Goal: Task Accomplishment & Management: Use online tool/utility

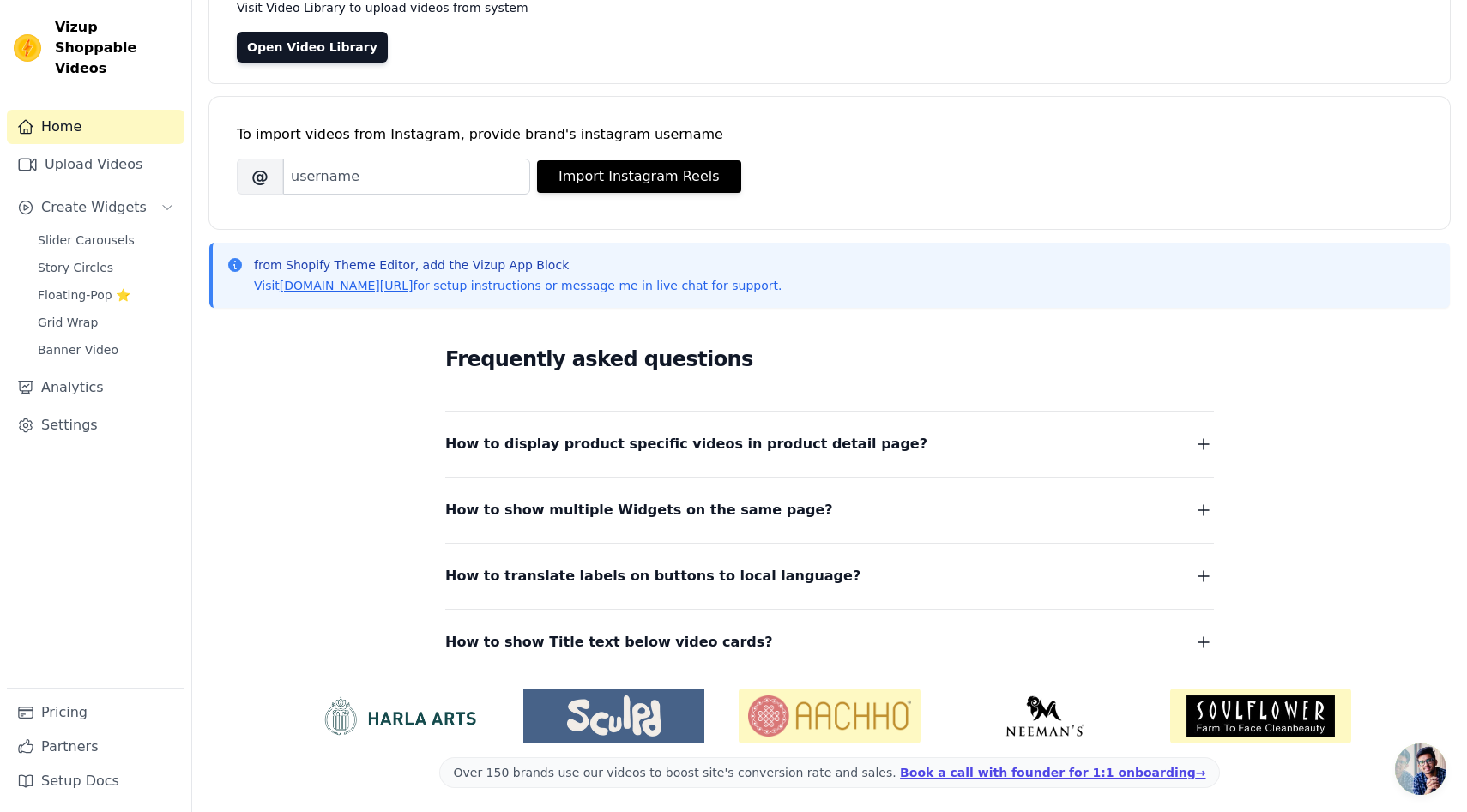
scroll to position [150, 0]
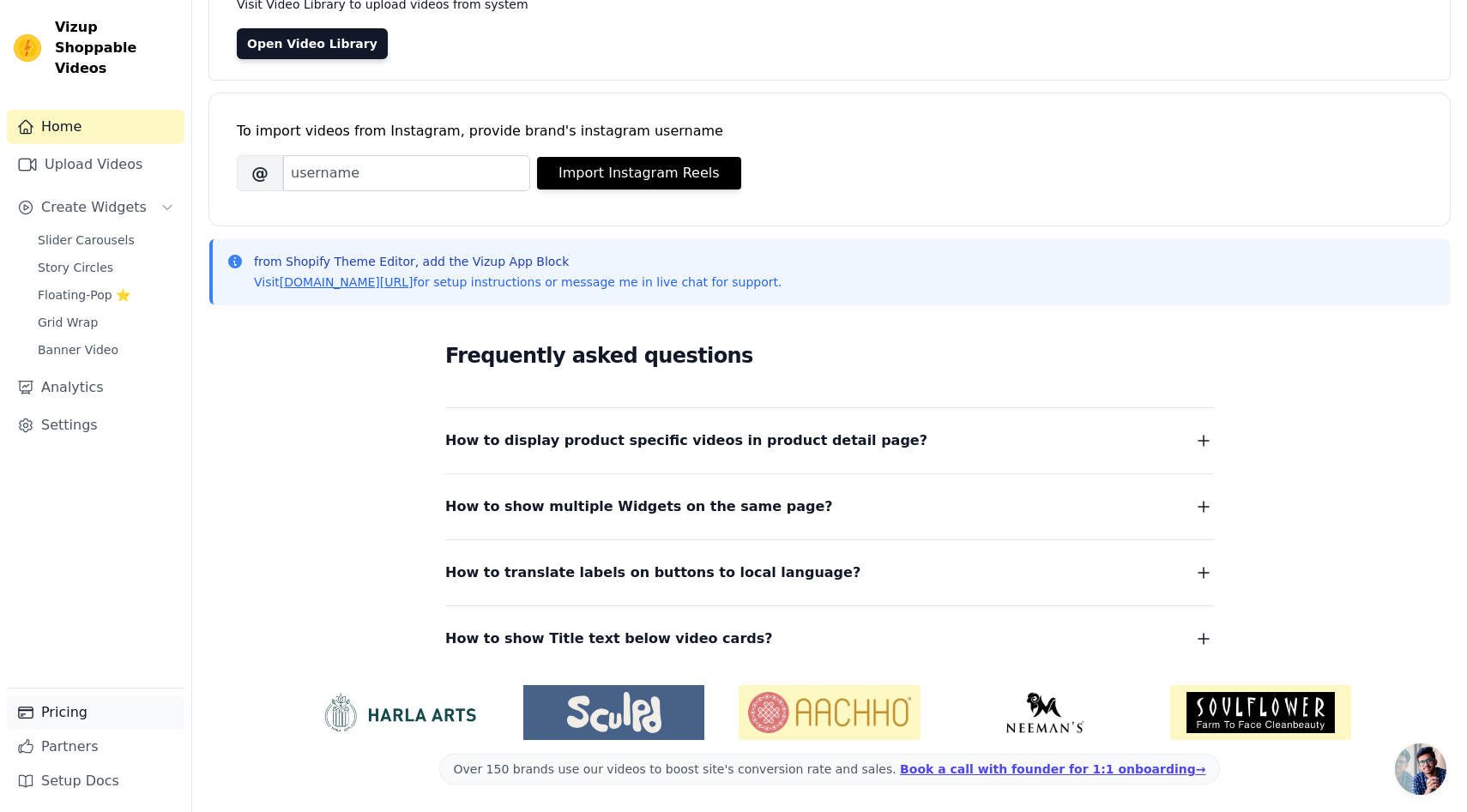
click at [79, 712] on link "Pricing" at bounding box center [95, 712] width 177 height 34
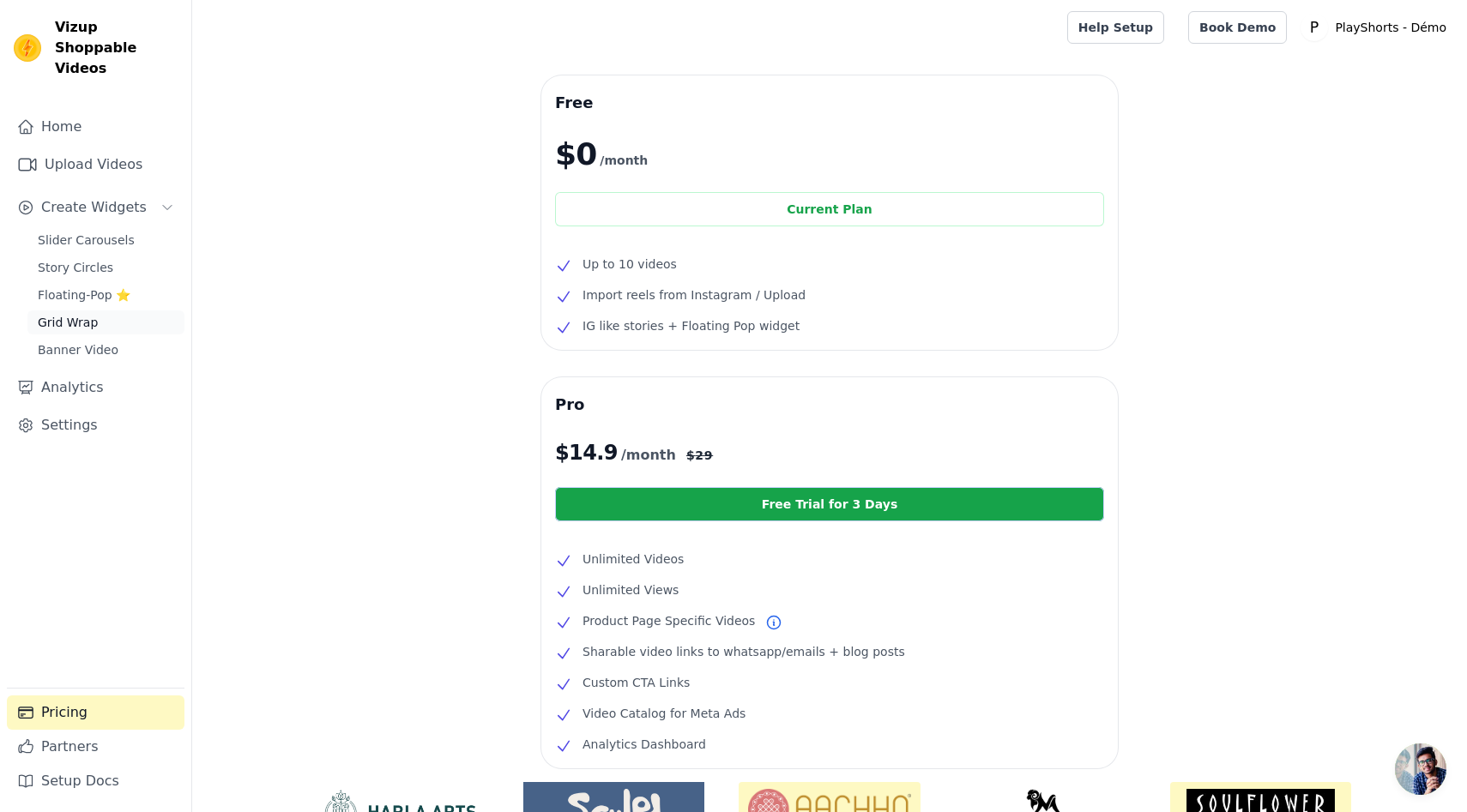
click at [71, 312] on link "Grid Wrap" at bounding box center [106, 322] width 157 height 24
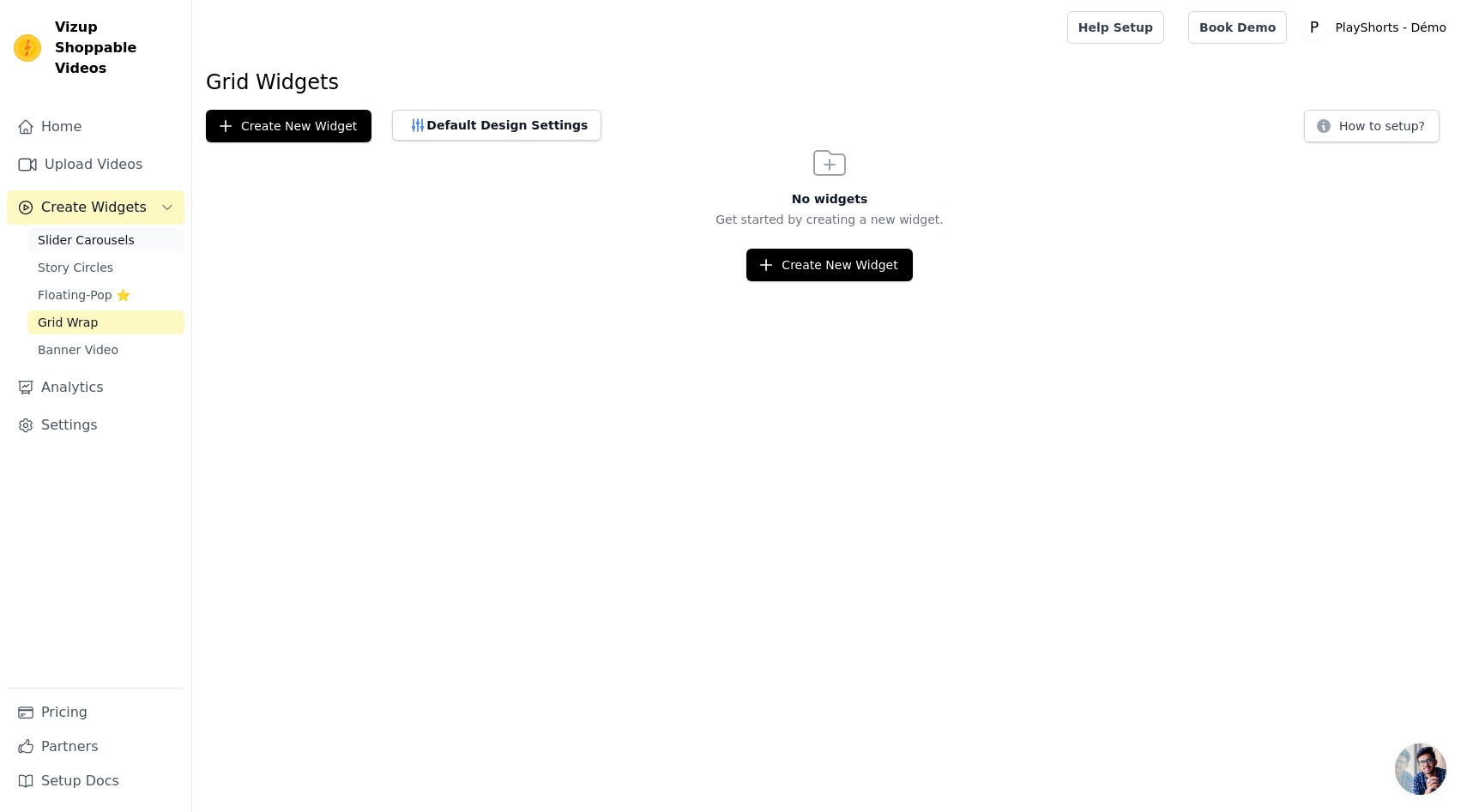
click at [82, 231] on span "Slider Carousels" at bounding box center [86, 240] width 97 height 18
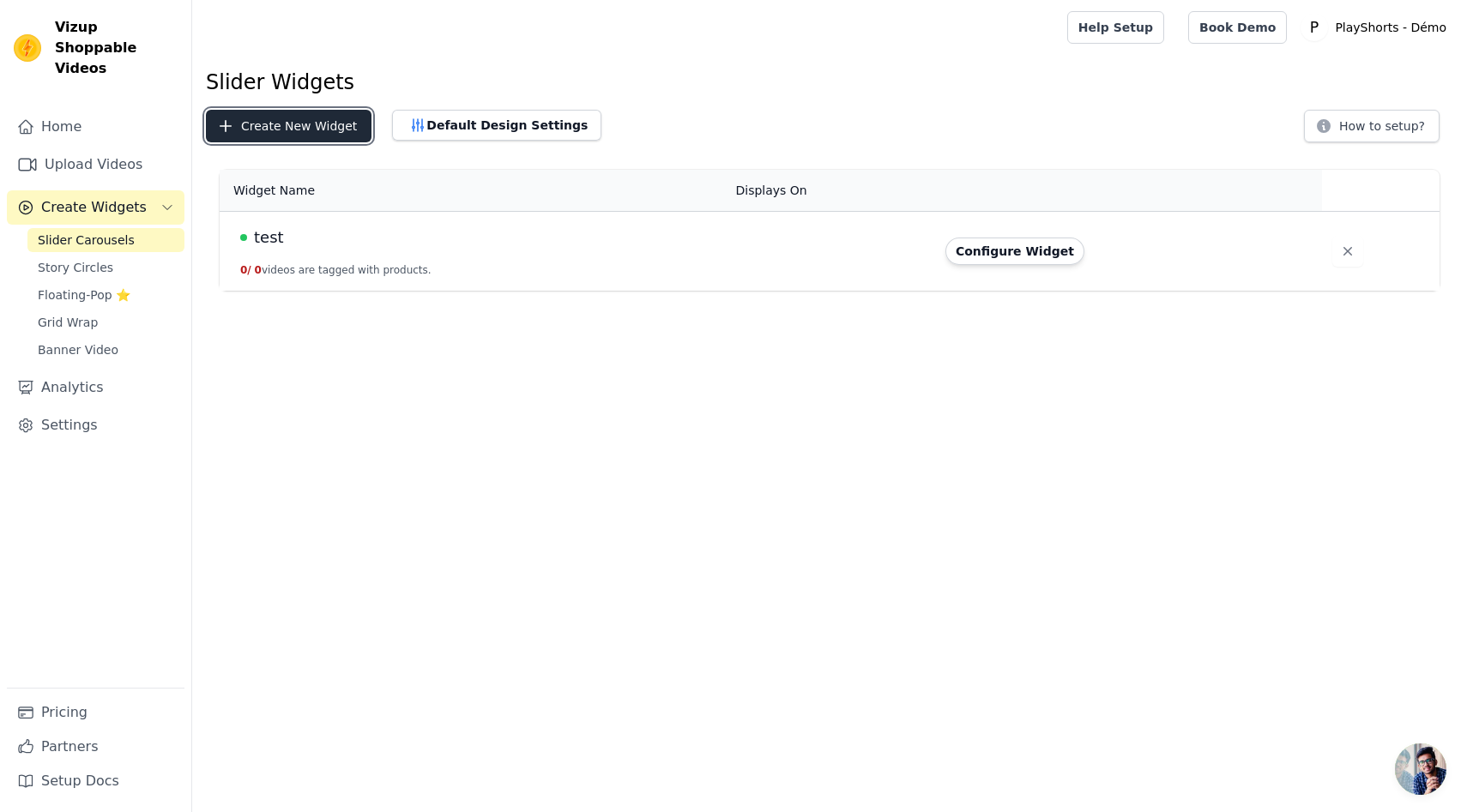
click at [307, 119] on button "Create New Widget" at bounding box center [288, 125] width 166 height 32
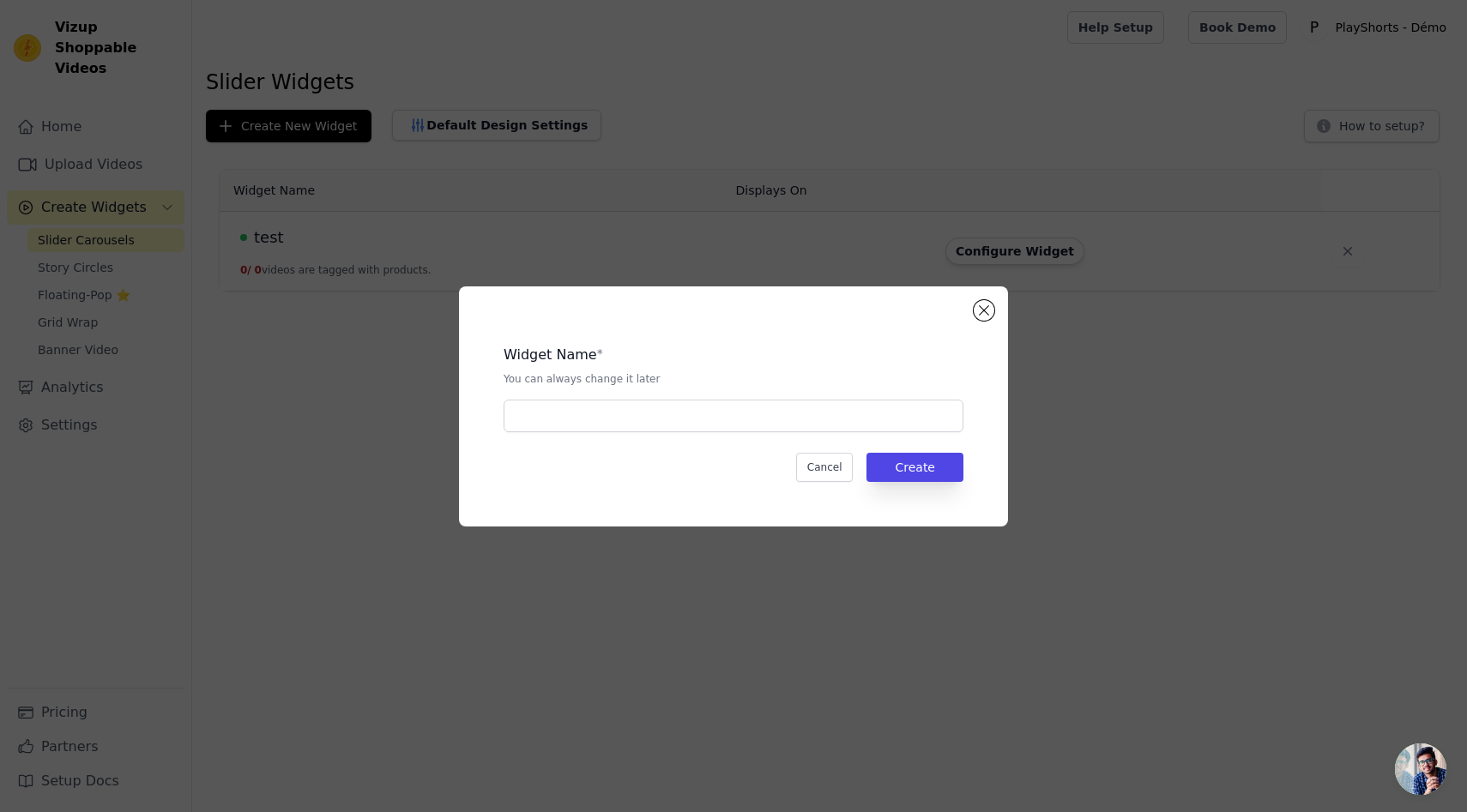
click at [309, 314] on div "Widget Name * You can always change it later Cancel Create" at bounding box center [733, 406] width 1412 height 295
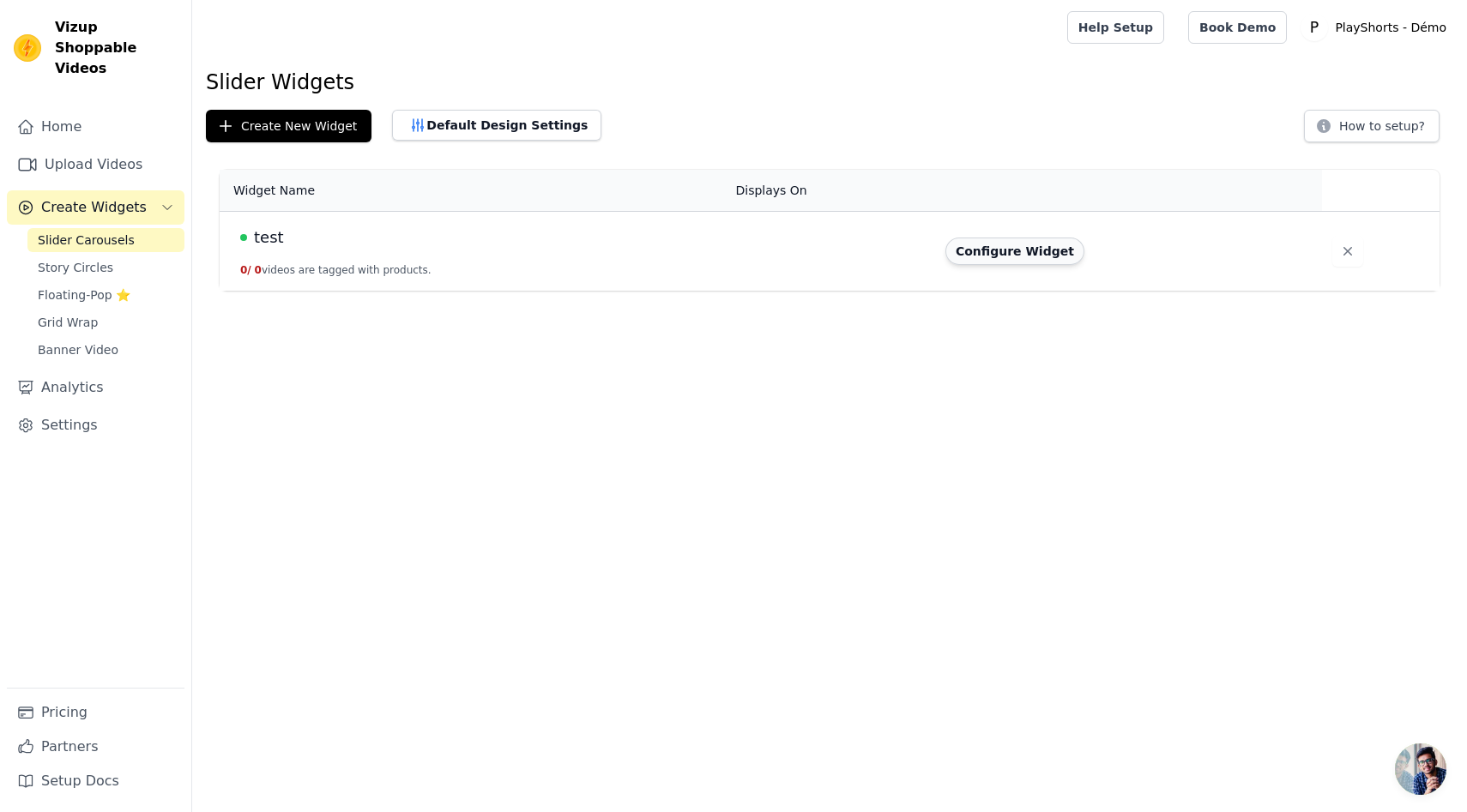
click at [1000, 257] on button "Configure Widget" at bounding box center [1015, 252] width 139 height 27
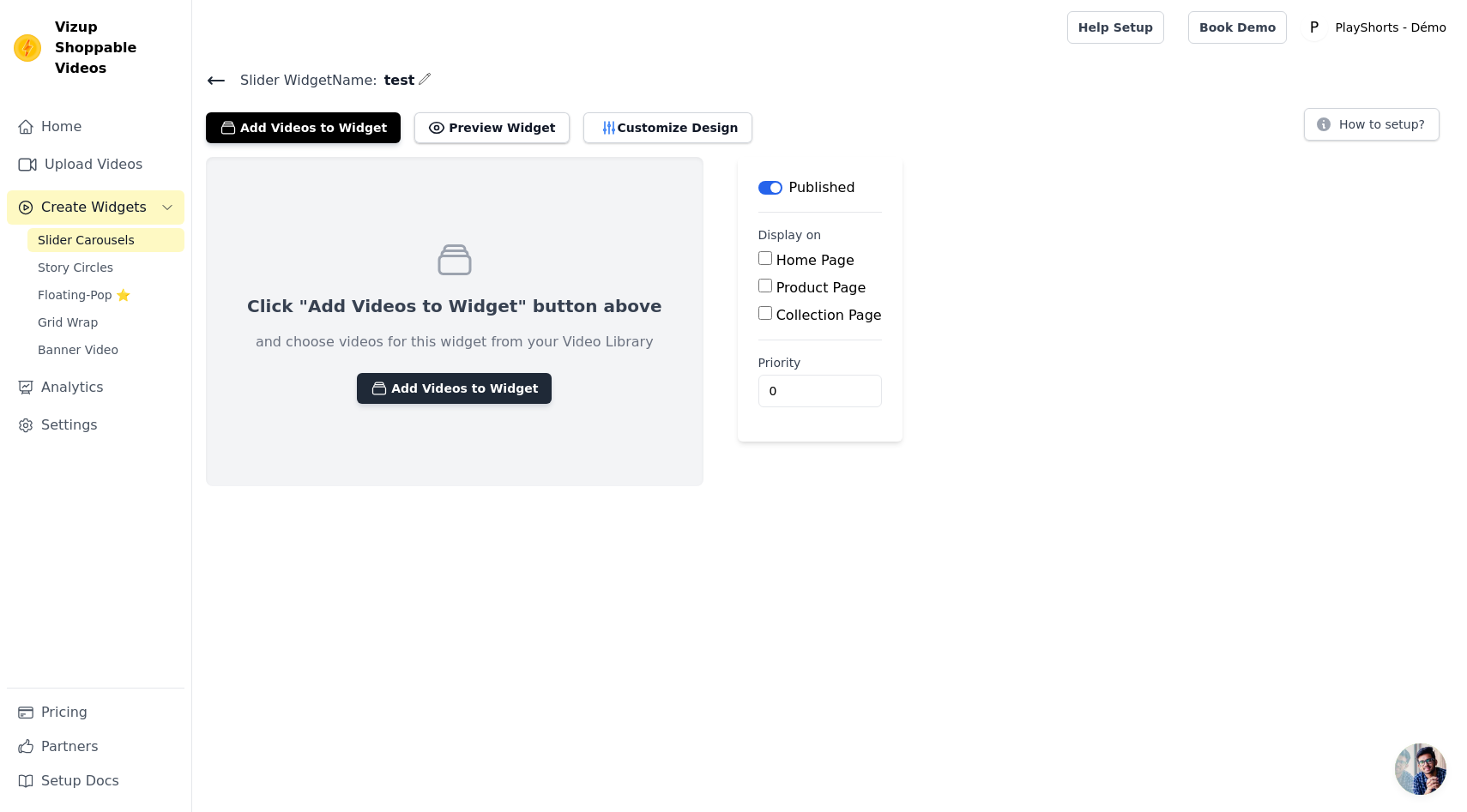
click at [439, 398] on button "Add Videos to Widget" at bounding box center [454, 389] width 195 height 31
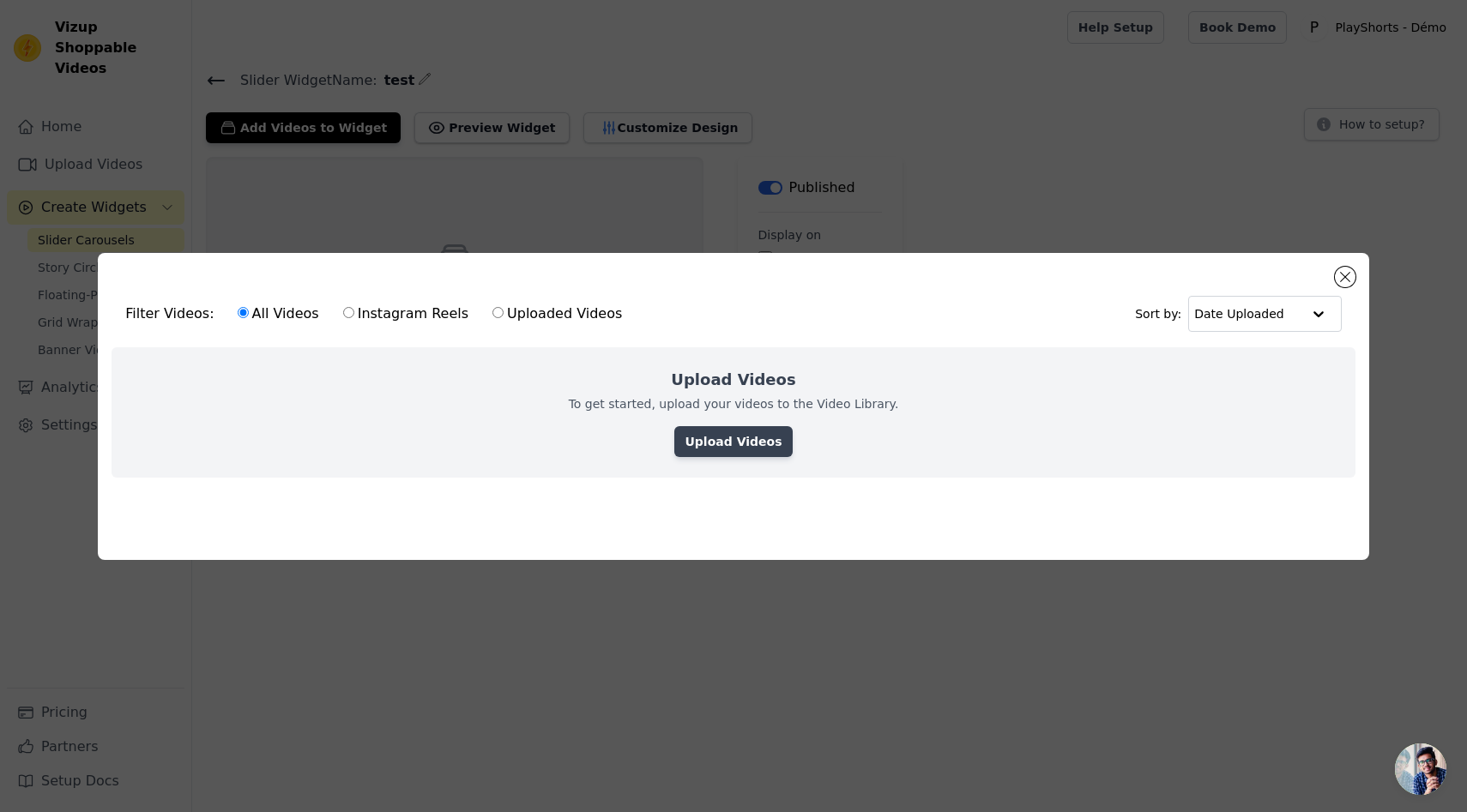
click at [696, 437] on link "Upload Videos" at bounding box center [733, 442] width 118 height 31
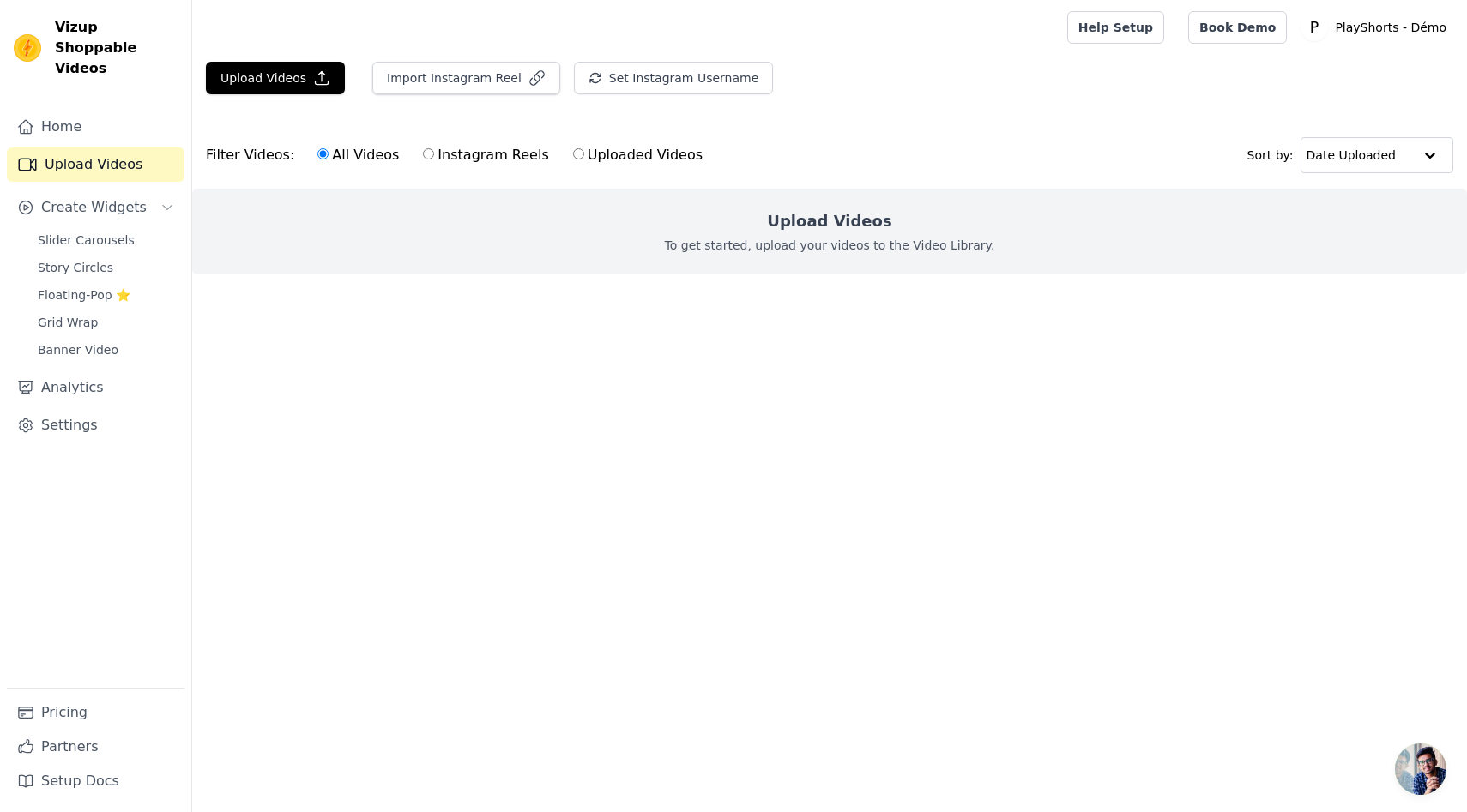
click at [1416, 772] on span "Ouvrir le chat" at bounding box center [1421, 769] width 52 height 52
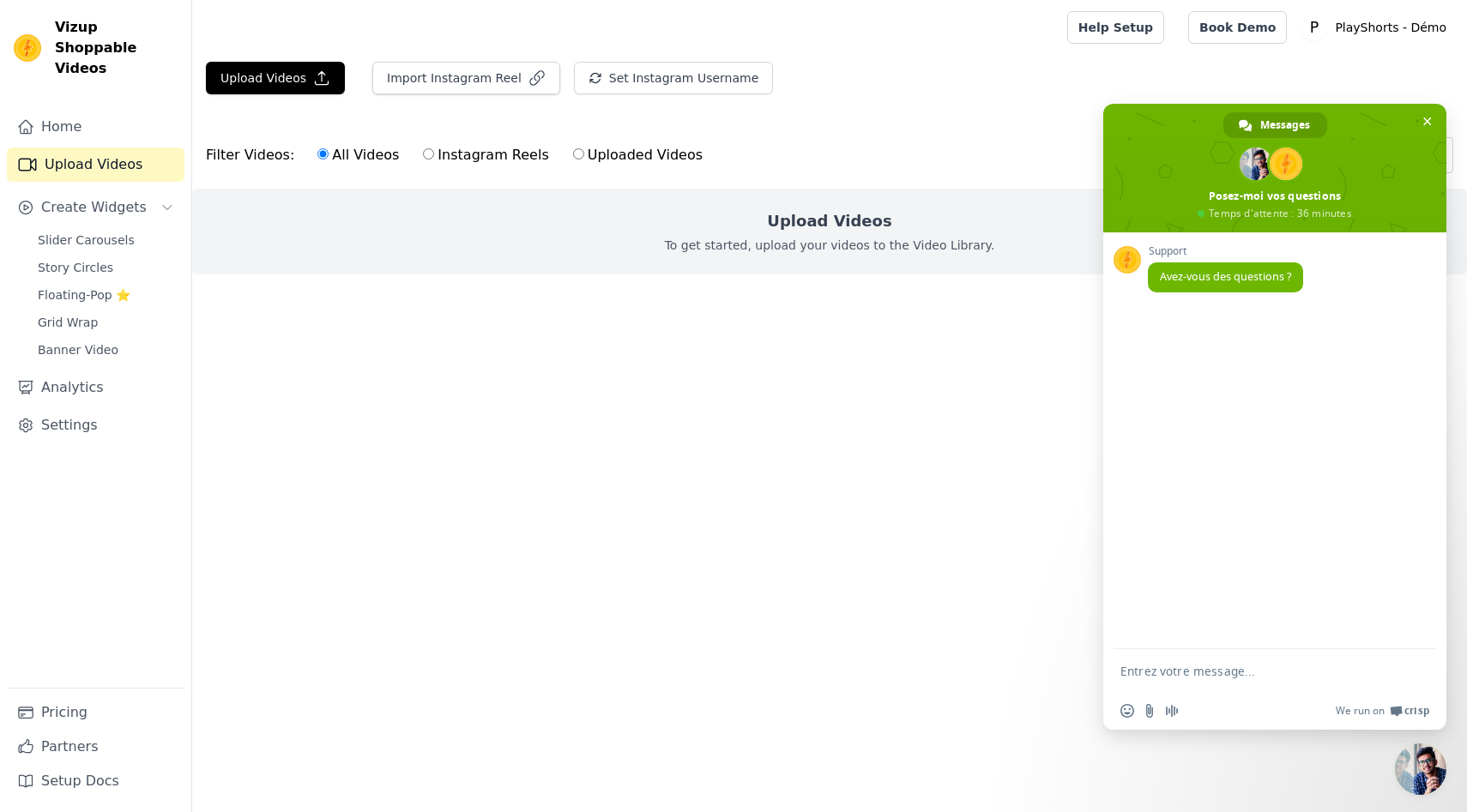
click at [1416, 772] on span "Fermer le chat" at bounding box center [1421, 769] width 52 height 52
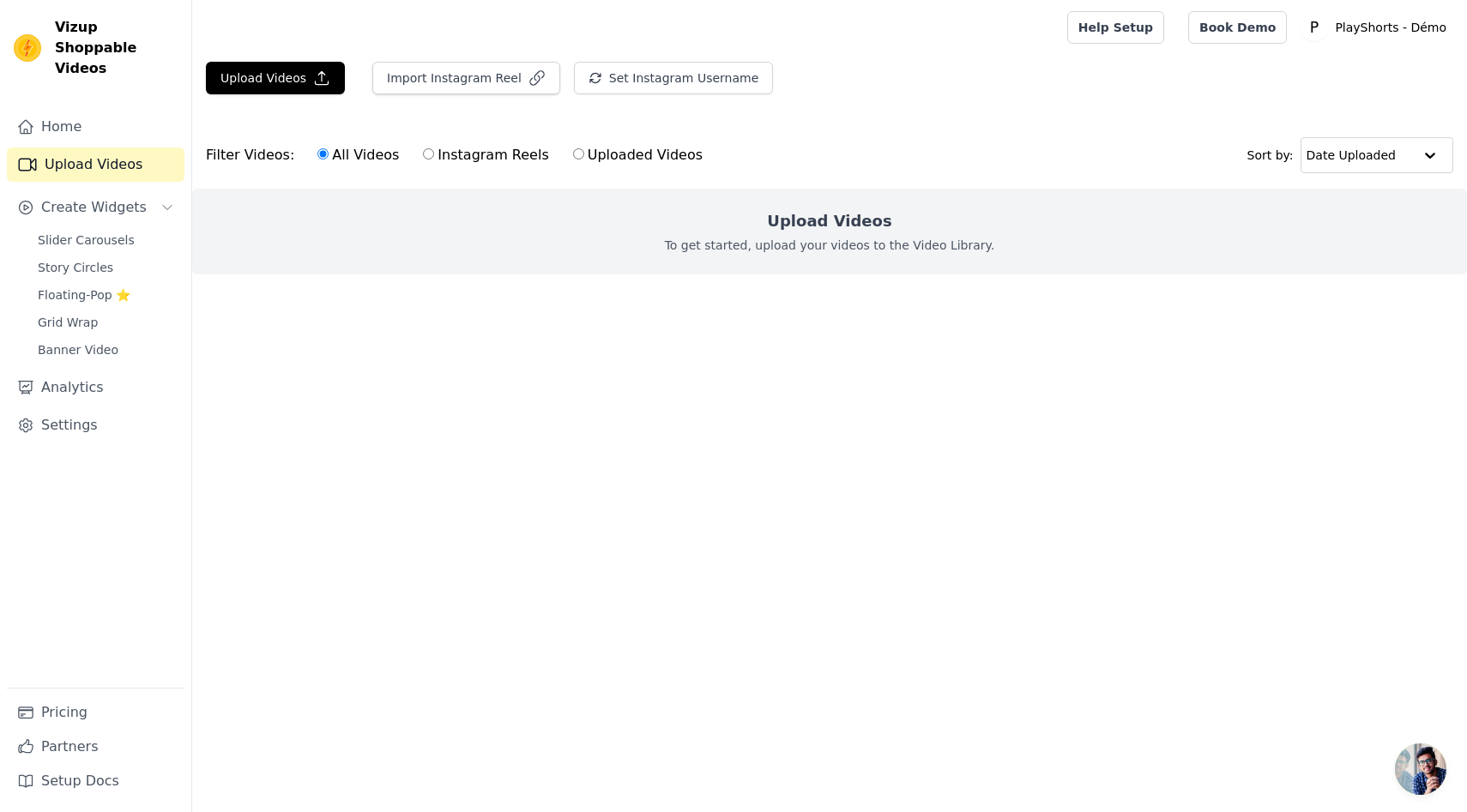
click at [1440, 774] on span "Ouvrir le chat" at bounding box center [1421, 769] width 52 height 52
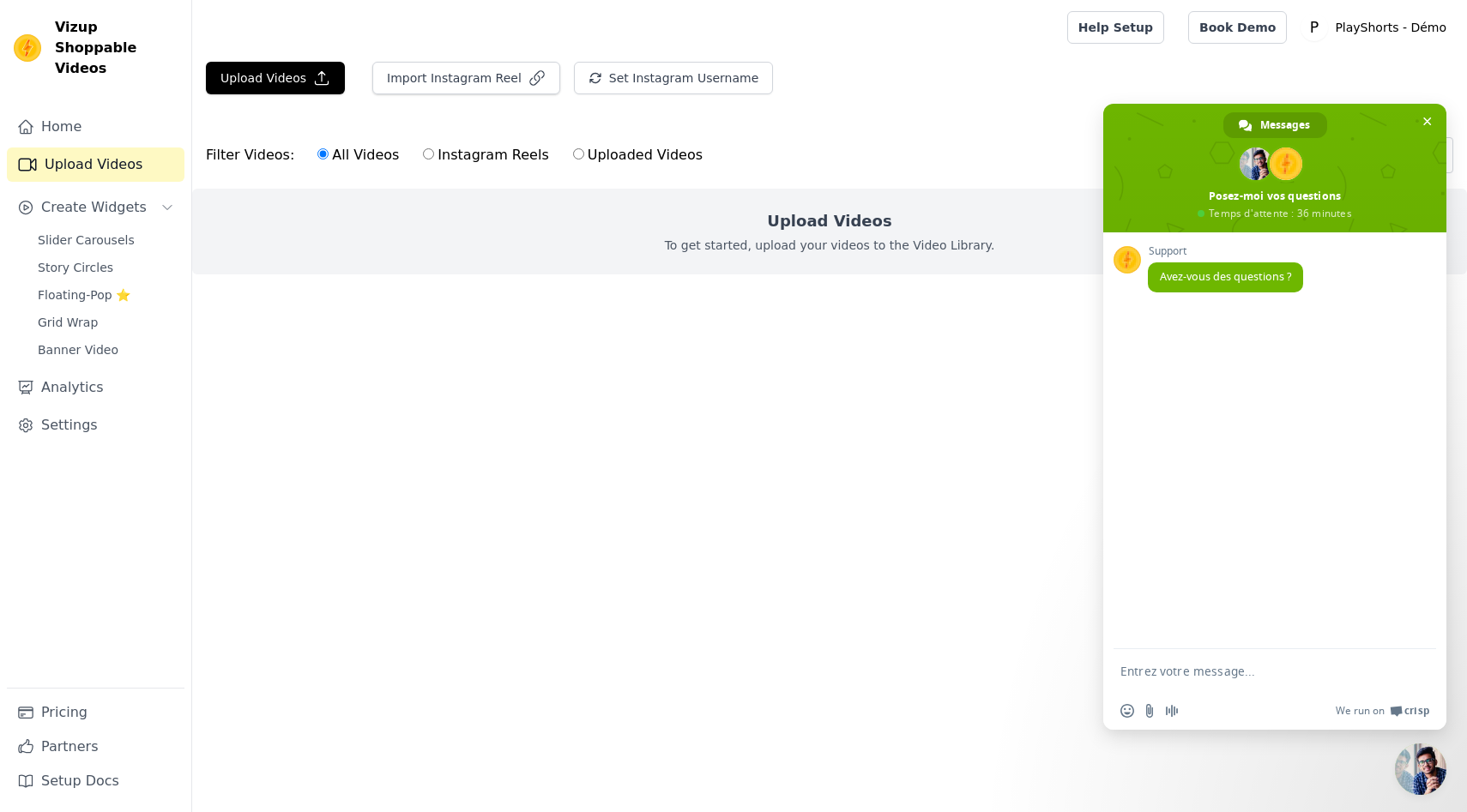
click at [1440, 774] on span "Fermer le chat" at bounding box center [1421, 769] width 52 height 52
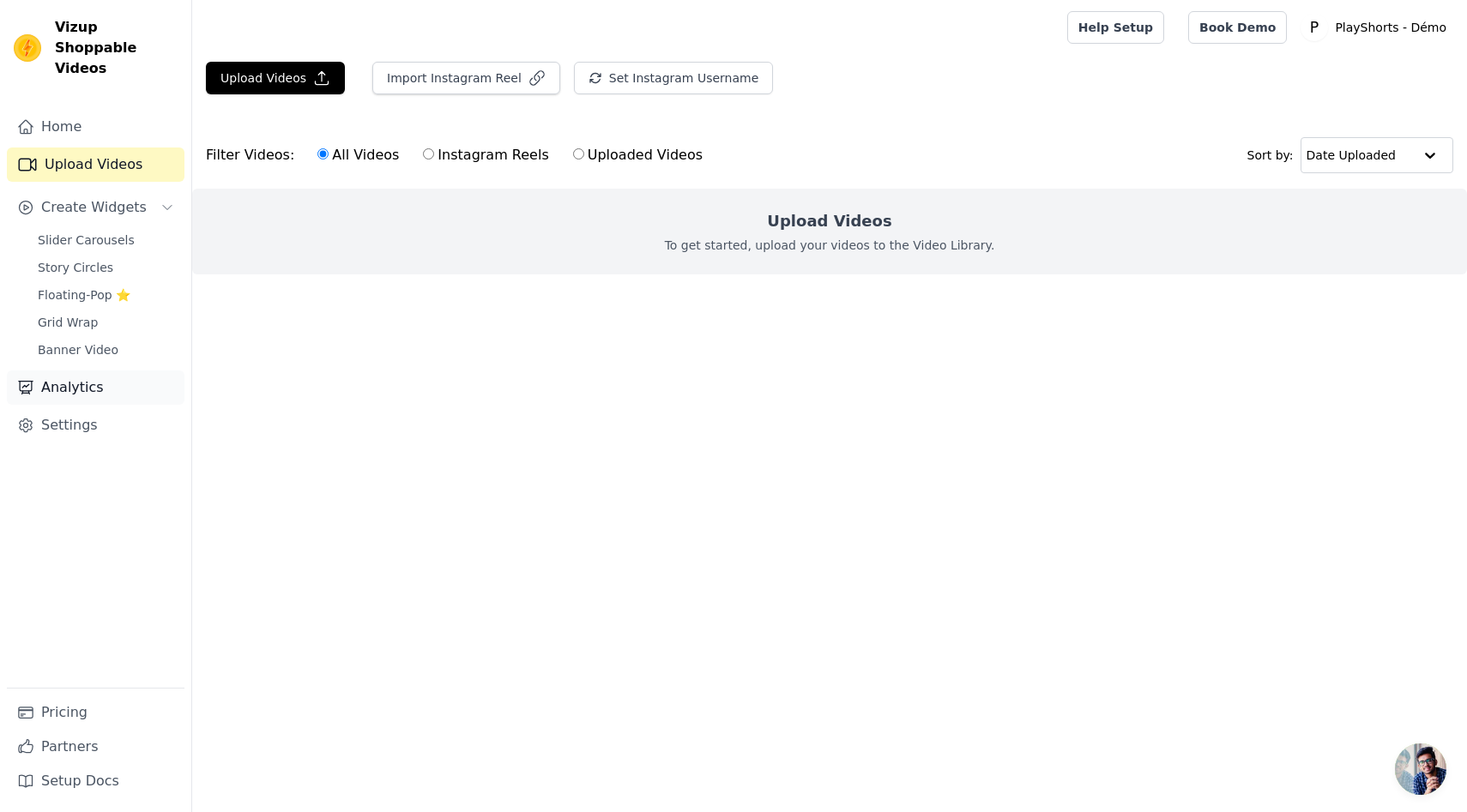
click at [79, 380] on link "Analytics" at bounding box center [95, 387] width 177 height 34
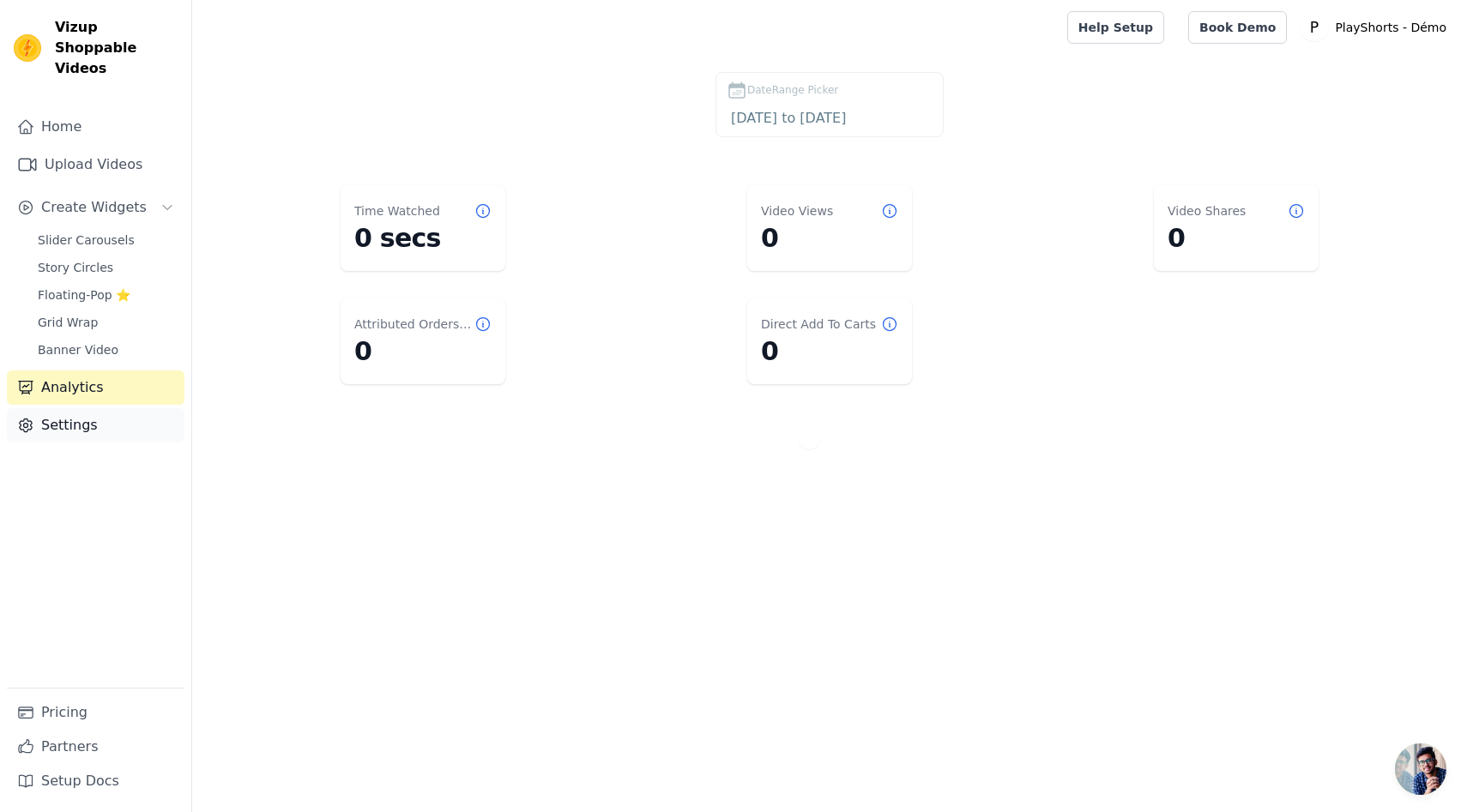
click at [54, 417] on link "Settings" at bounding box center [95, 425] width 177 height 34
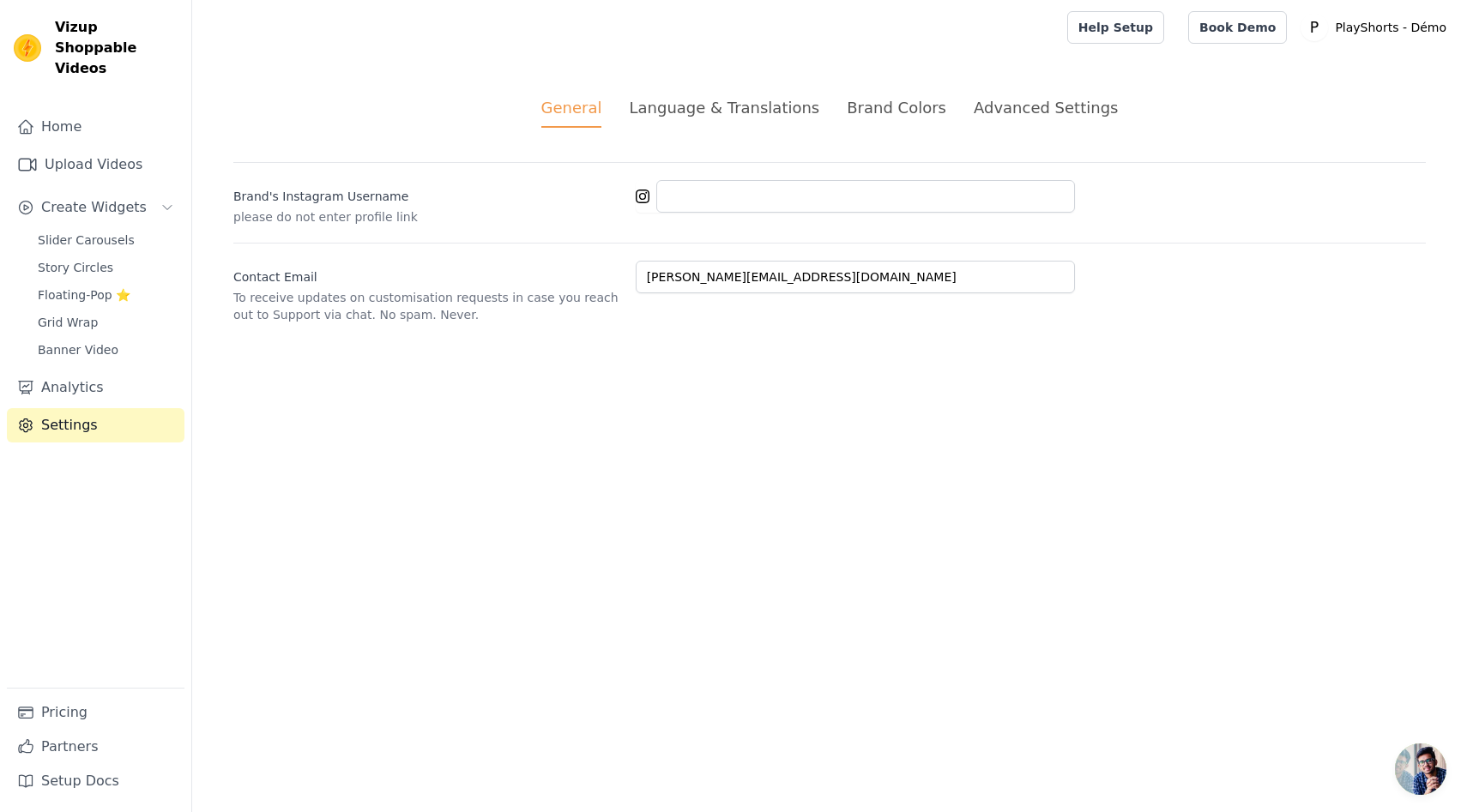
click at [745, 104] on div "Language & Translations" at bounding box center [724, 108] width 190 height 24
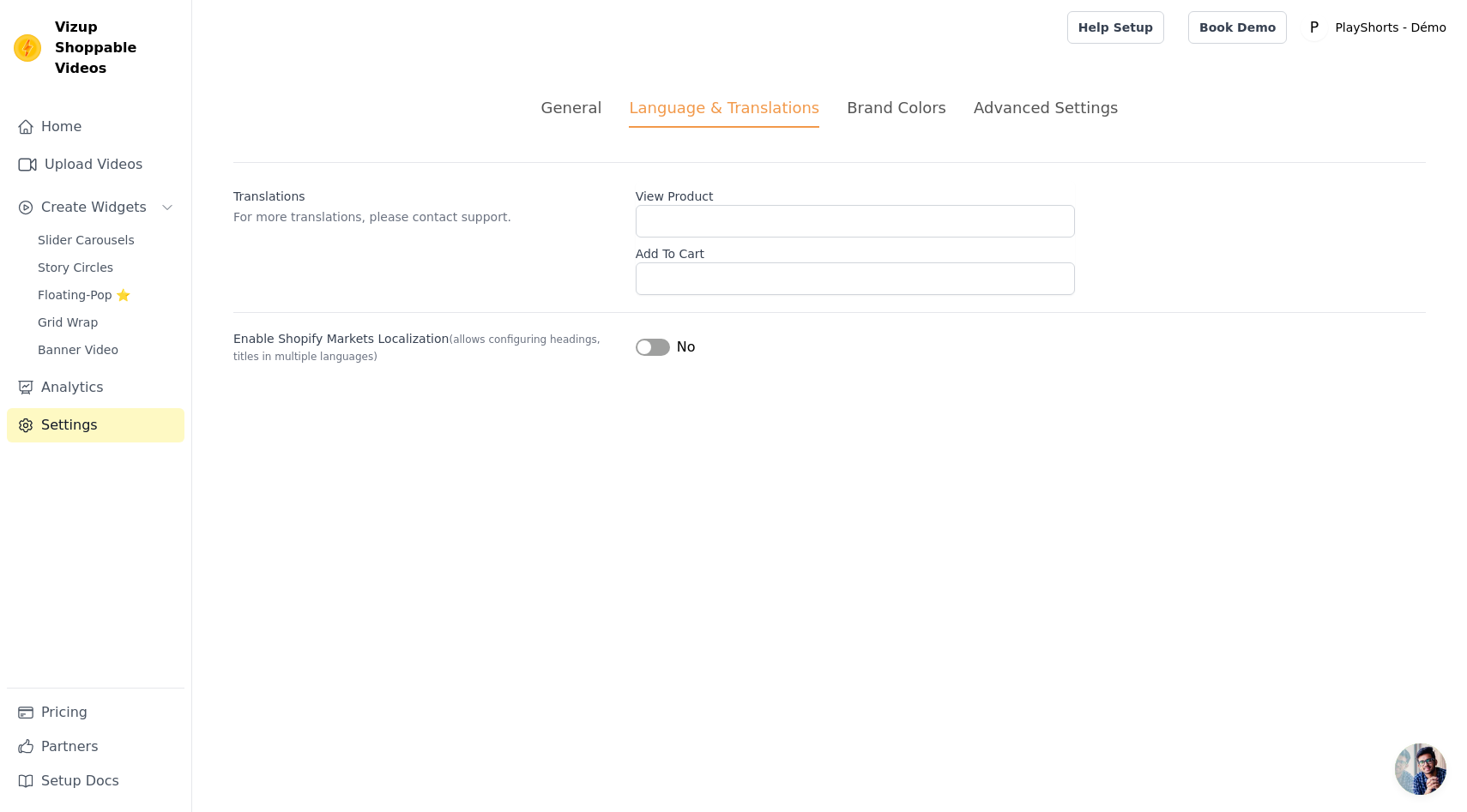
click at [868, 99] on div "Brand Colors" at bounding box center [897, 108] width 100 height 24
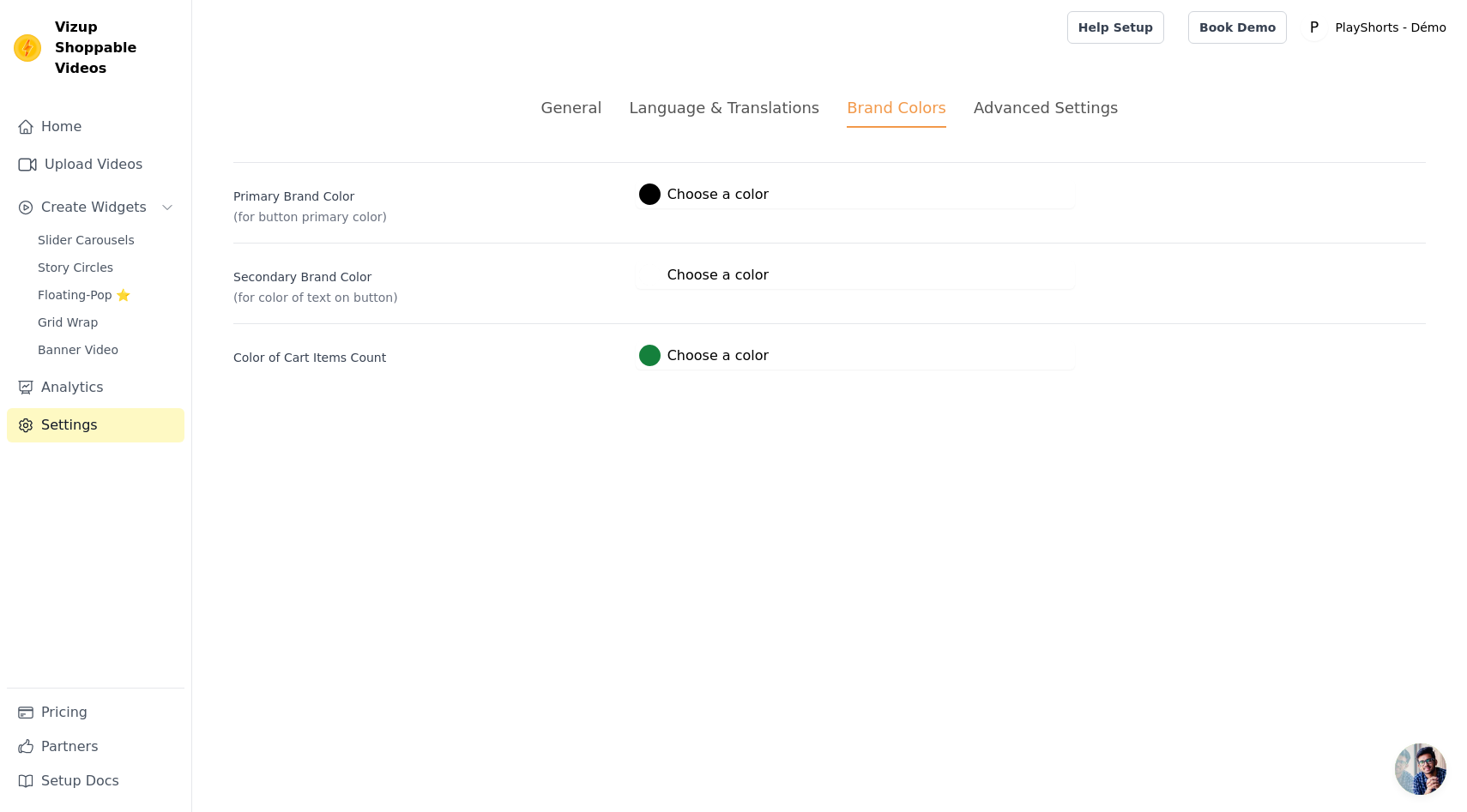
click at [1037, 98] on div "Advanced Settings" at bounding box center [1046, 108] width 144 height 24
